Goal: Find specific page/section

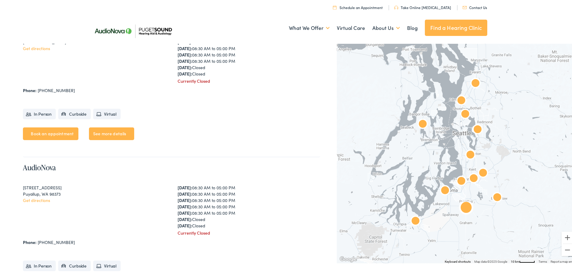
scroll to position [1447, 0]
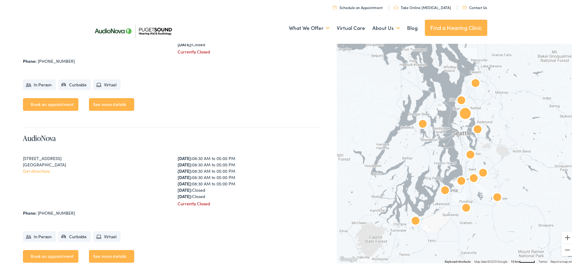
click at [121, 251] on link "See more details" at bounding box center [111, 254] width 45 height 13
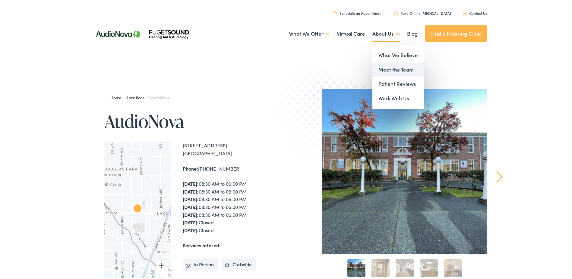
click at [386, 65] on link "Meet the Team" at bounding box center [398, 68] width 52 height 14
